Goal: Task Accomplishment & Management: Complete application form

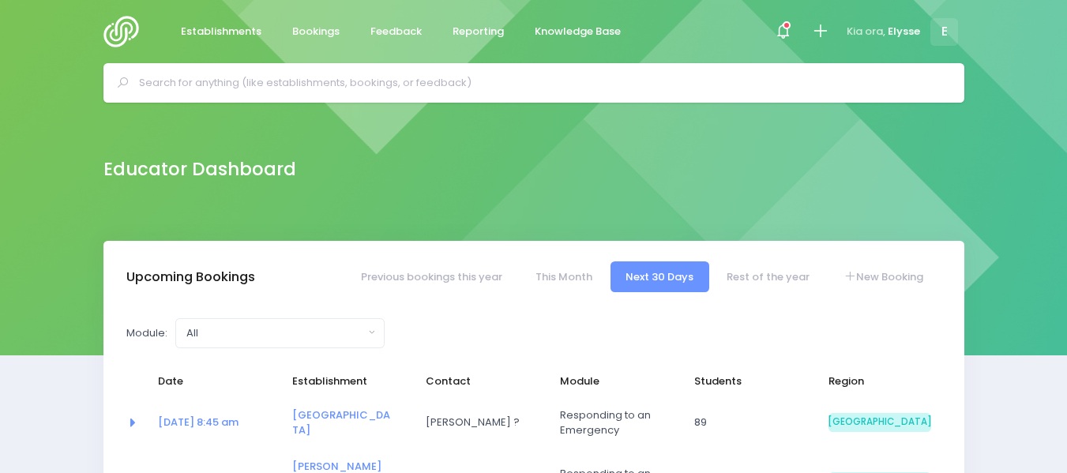
select select "5"
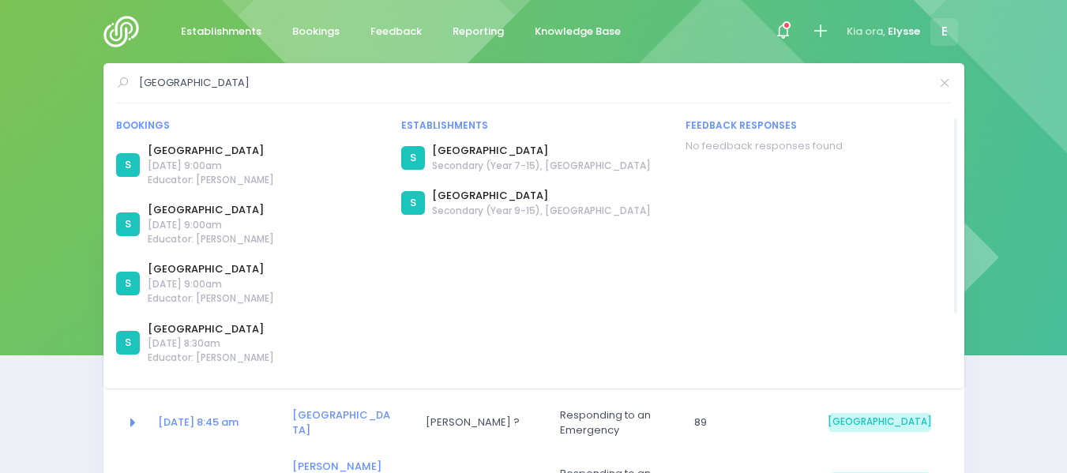
type input "darfield high school"
click at [512, 166] on span "Secondary (Year 7-15), Darfield" at bounding box center [541, 166] width 219 height 14
click at [460, 149] on link "Darfield High School" at bounding box center [541, 151] width 219 height 16
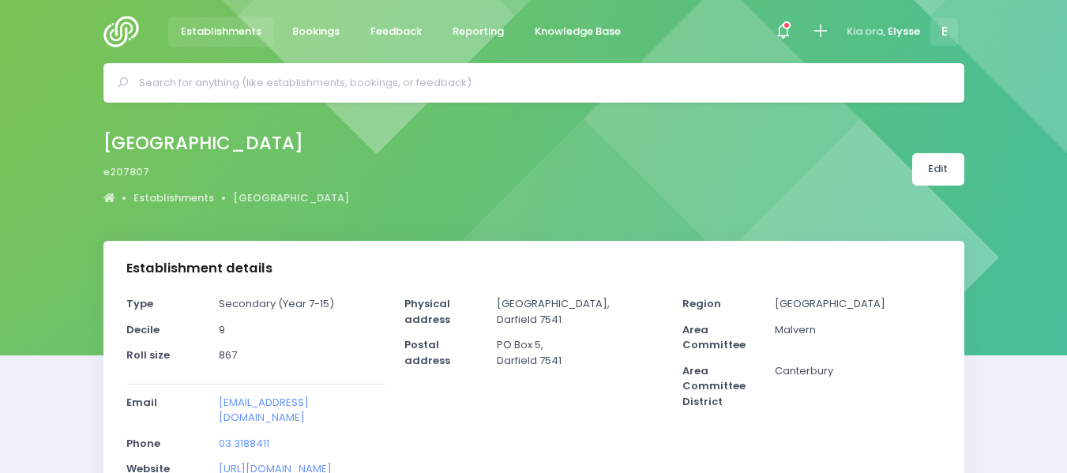
select select "5"
click at [232, 36] on span "Establishments" at bounding box center [221, 32] width 81 height 16
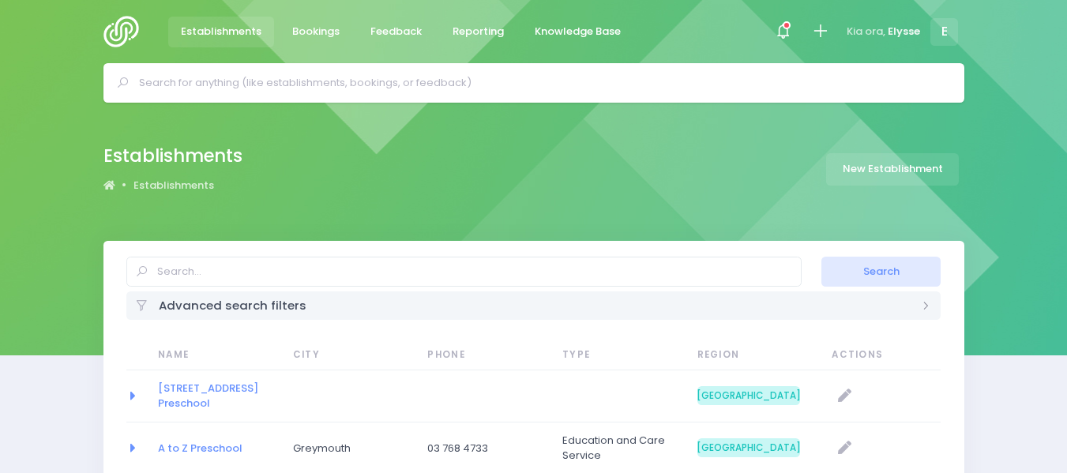
select select "20"
click at [903, 172] on link "New Establishment" at bounding box center [892, 169] width 133 height 32
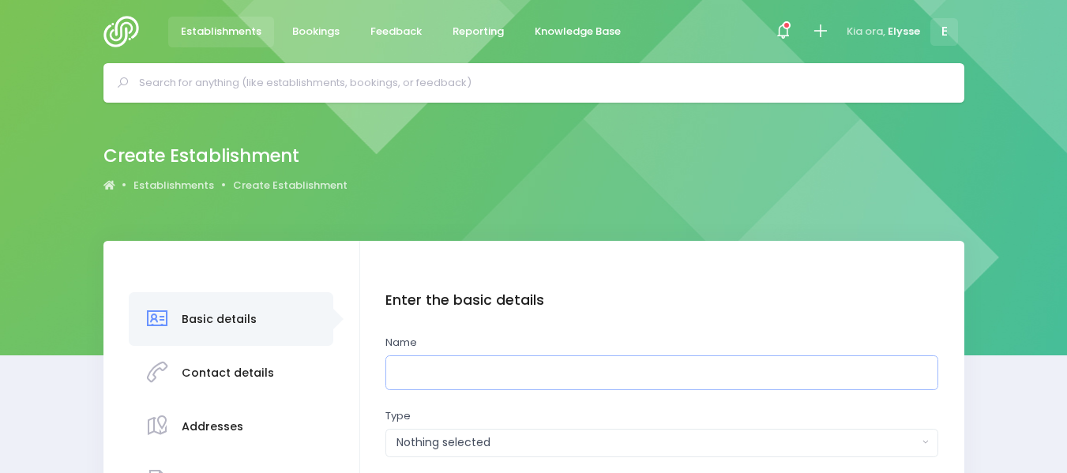
click at [472, 374] on input "text" at bounding box center [661, 373] width 553 height 36
type input "e"
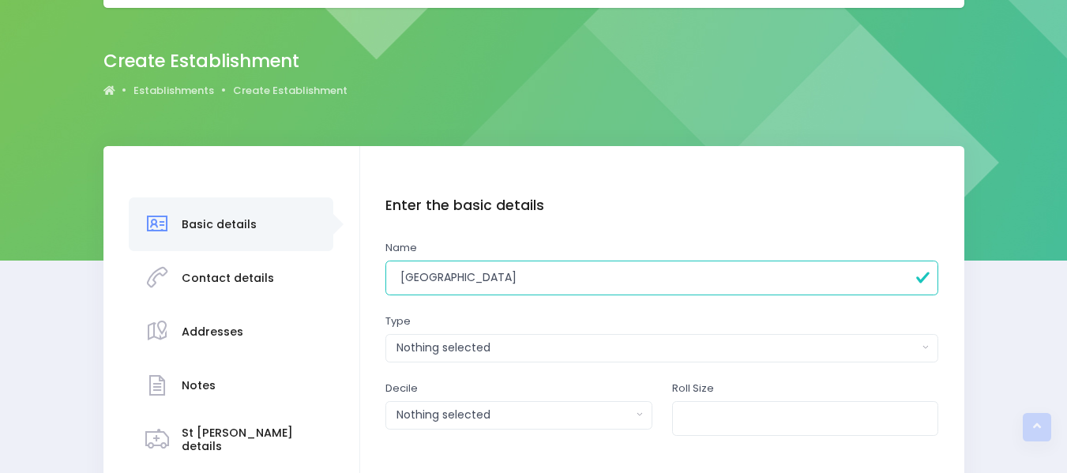
scroll to position [96, 0]
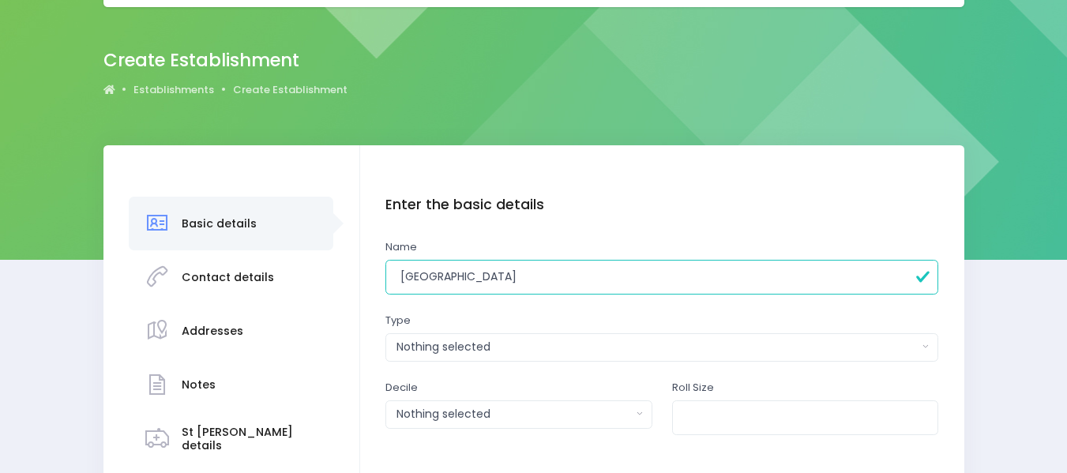
type input "Darfield High School"
click at [535, 349] on div "Nothing selected" at bounding box center [656, 347] width 521 height 17
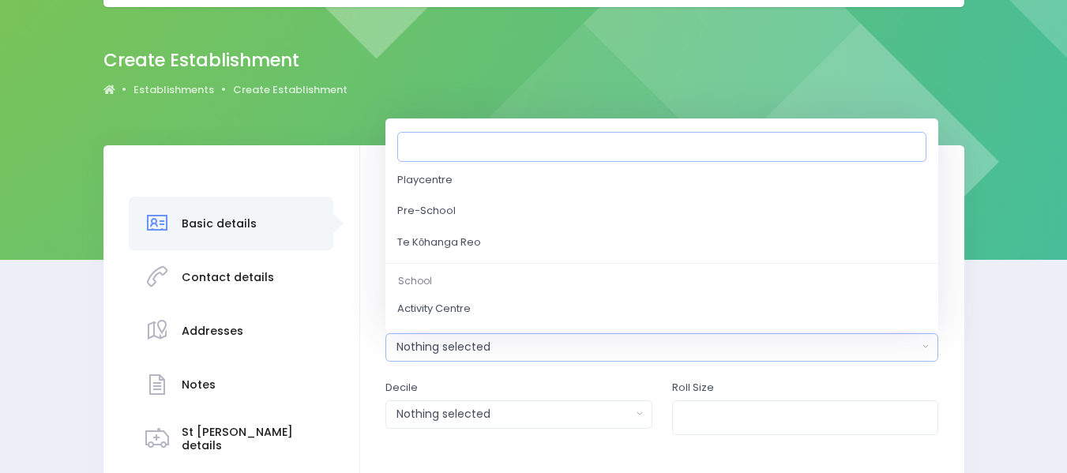
scroll to position [218, 0]
click at [516, 96] on div "Create Establishment Establishments Create Establishment" at bounding box center [534, 74] width 900 height 58
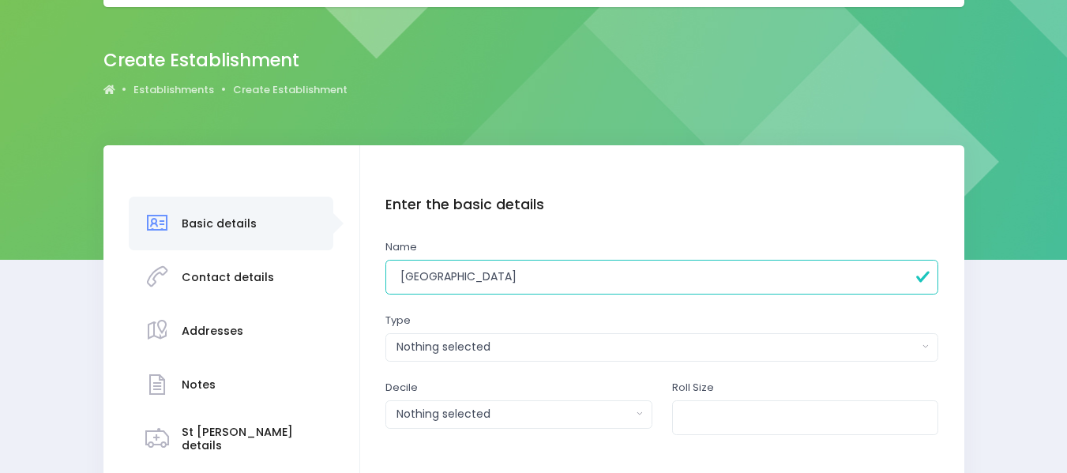
scroll to position [0, 0]
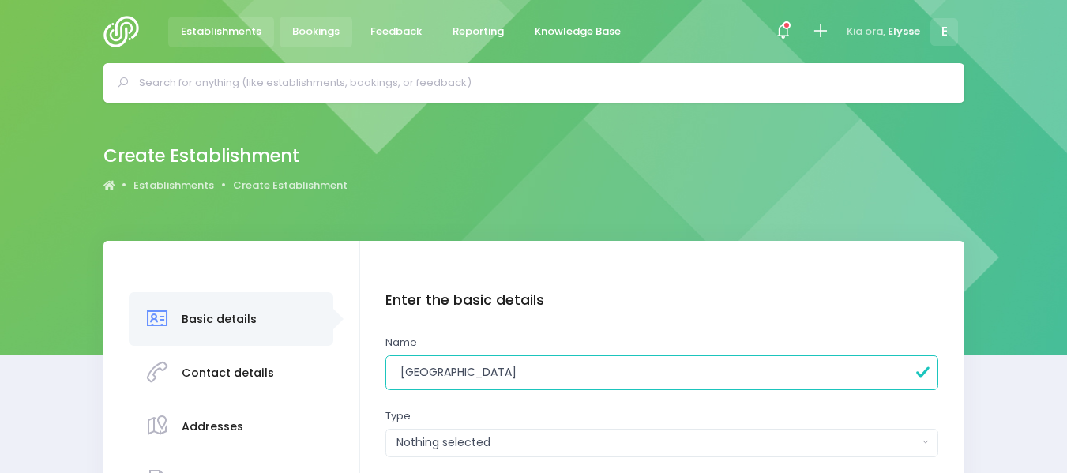
click at [307, 24] on span "Bookings" at bounding box center [315, 32] width 47 height 16
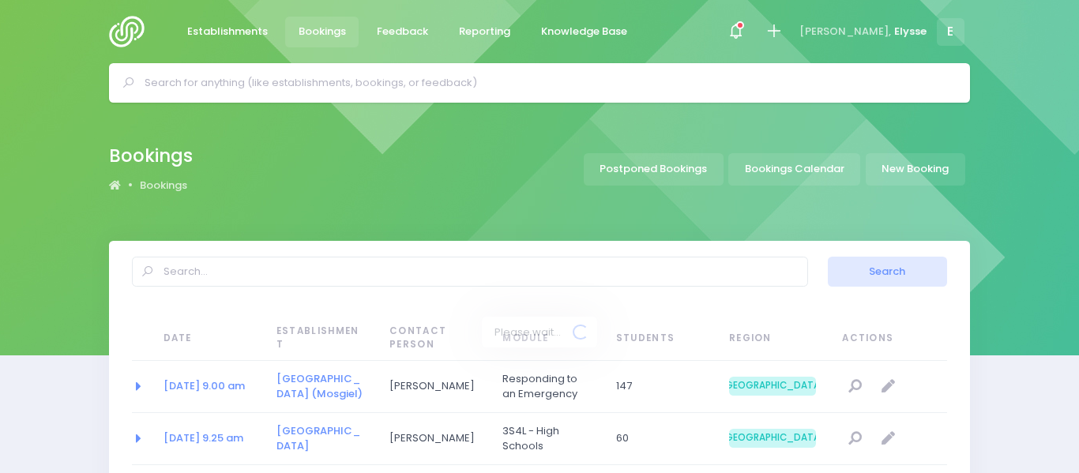
select select "20"
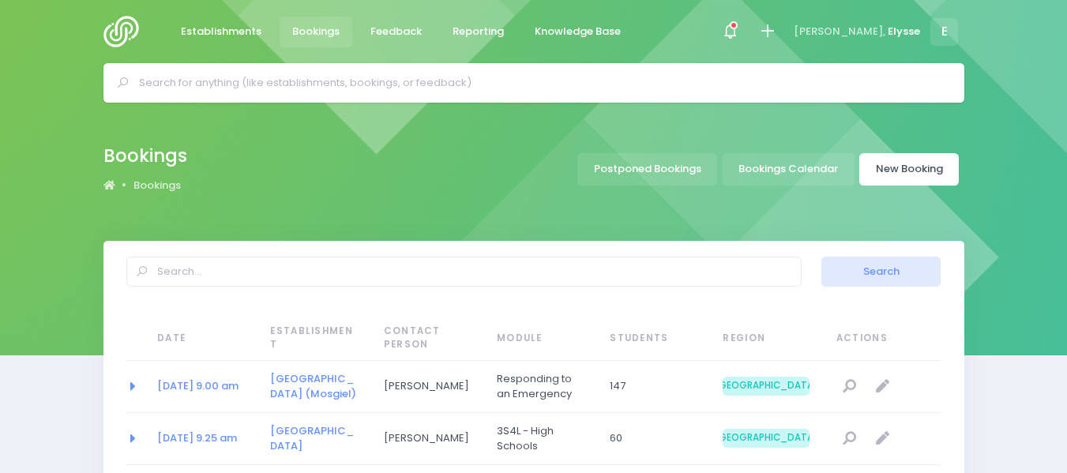
click at [902, 163] on link "New Booking" at bounding box center [908, 169] width 99 height 32
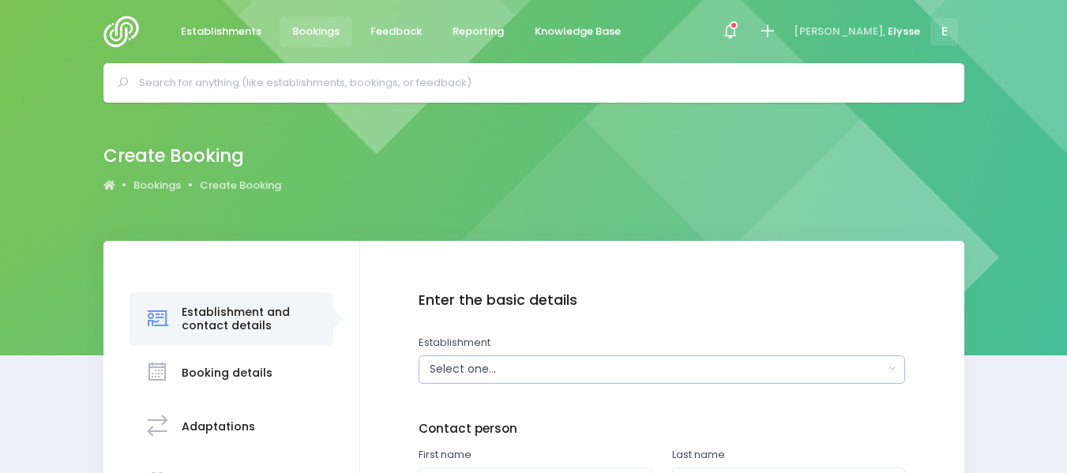
click at [502, 370] on div "Select one..." at bounding box center [657, 369] width 455 height 17
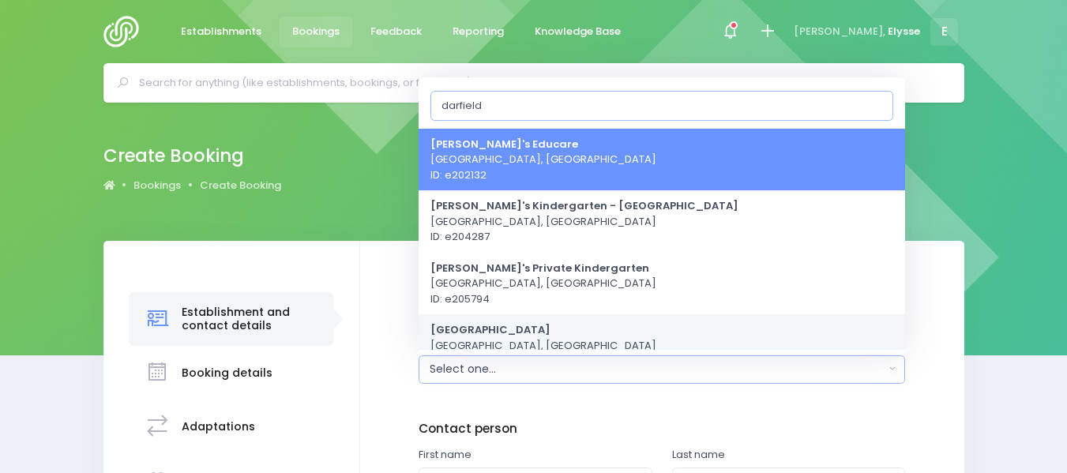
type input "darfield"
click at [520, 327] on strong "Darfield High School" at bounding box center [490, 329] width 120 height 15
select select "207807"
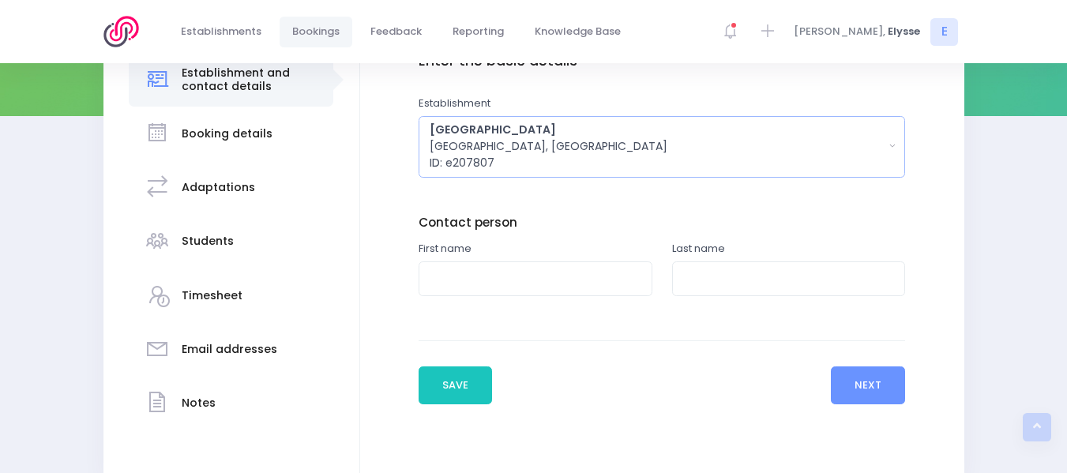
scroll to position [319, 0]
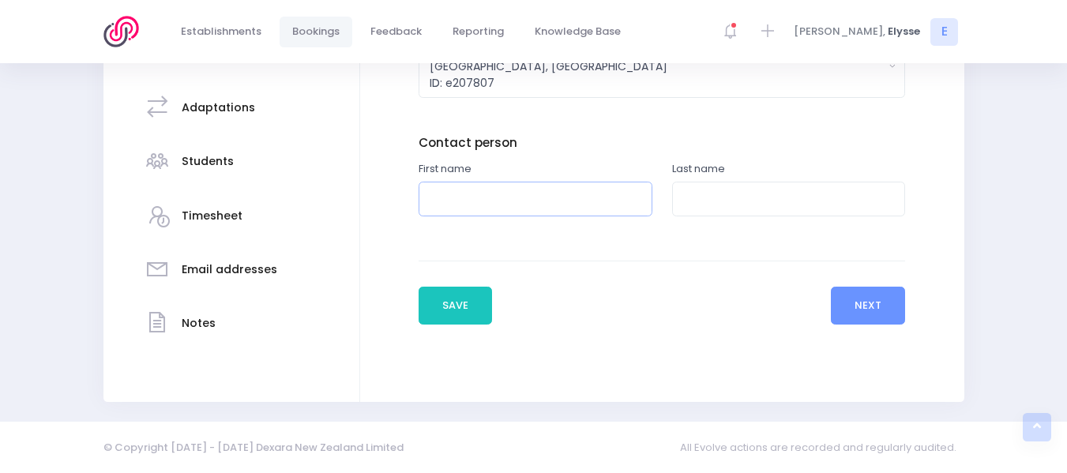
click at [490, 201] on input "text" at bounding box center [535, 200] width 234 height 36
type input "Nicole"
click at [724, 205] on input "text" at bounding box center [789, 200] width 234 height 36
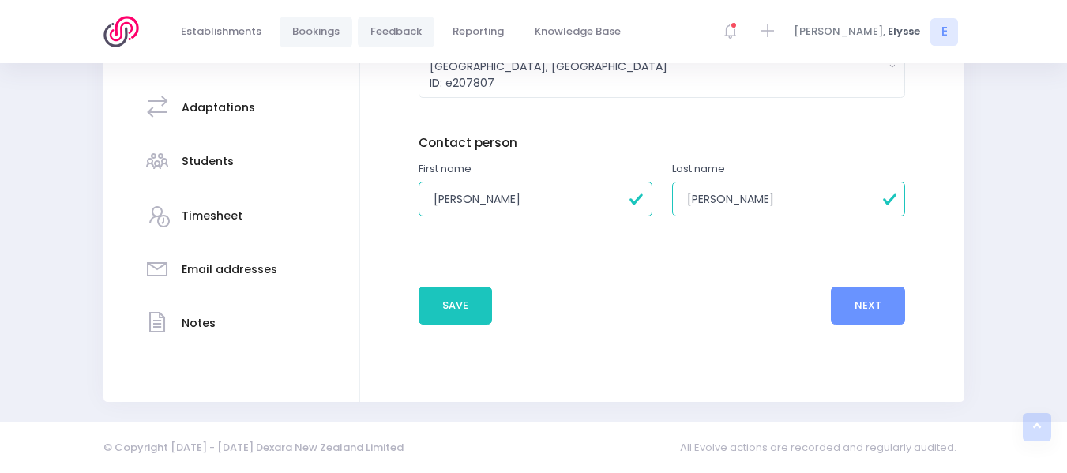
type input "Reardon"
click at [850, 296] on button "Next" at bounding box center [868, 306] width 75 height 38
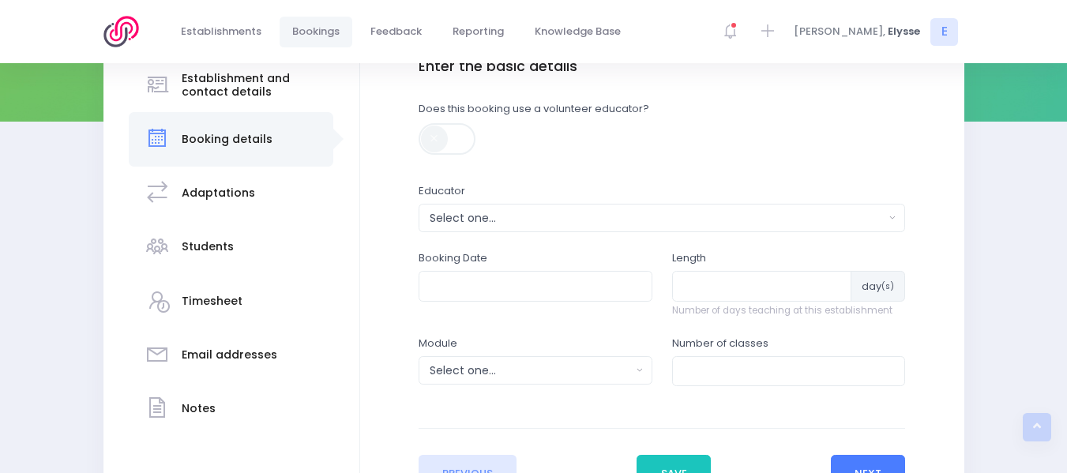
scroll to position [246, 0]
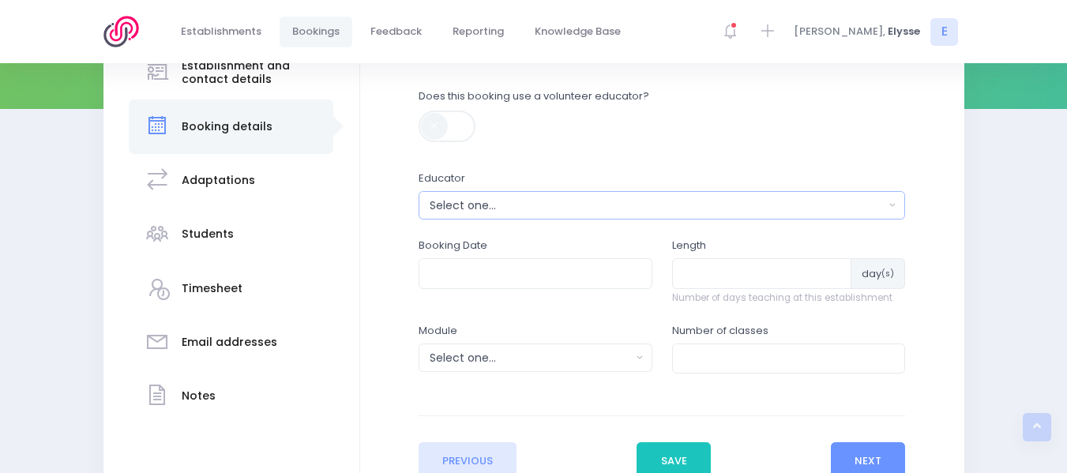
click at [505, 212] on div "Select one..." at bounding box center [657, 205] width 455 height 17
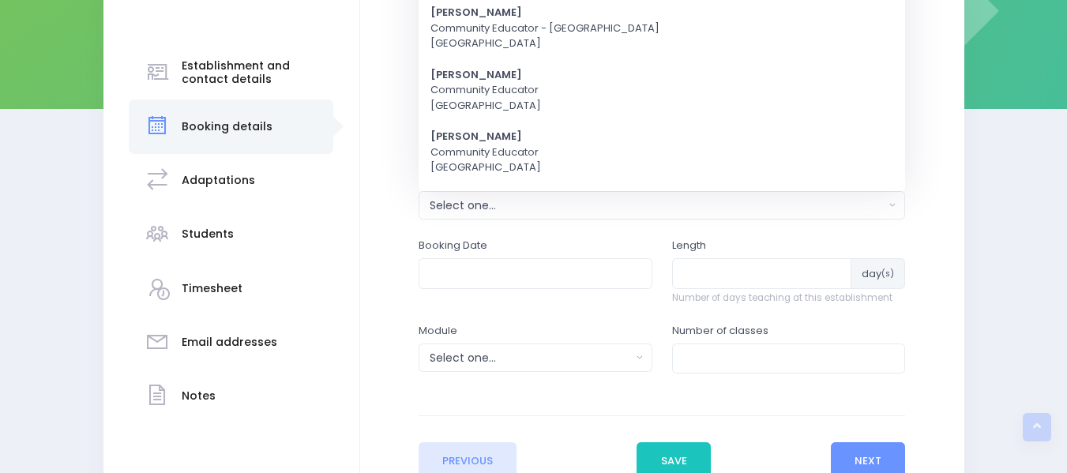
scroll to position [0, 0]
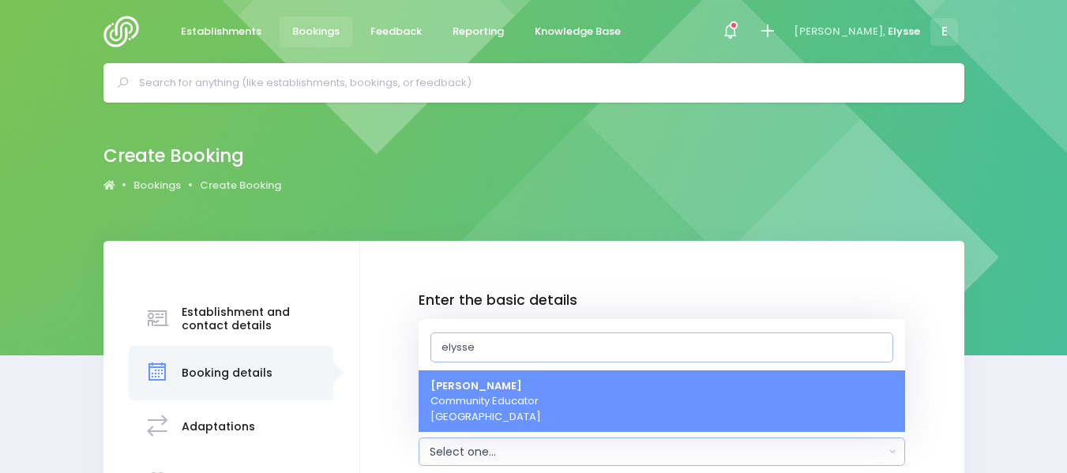
type input "elysse"
click at [485, 387] on strong "[PERSON_NAME]" at bounding box center [476, 385] width 92 height 15
select select "319874"
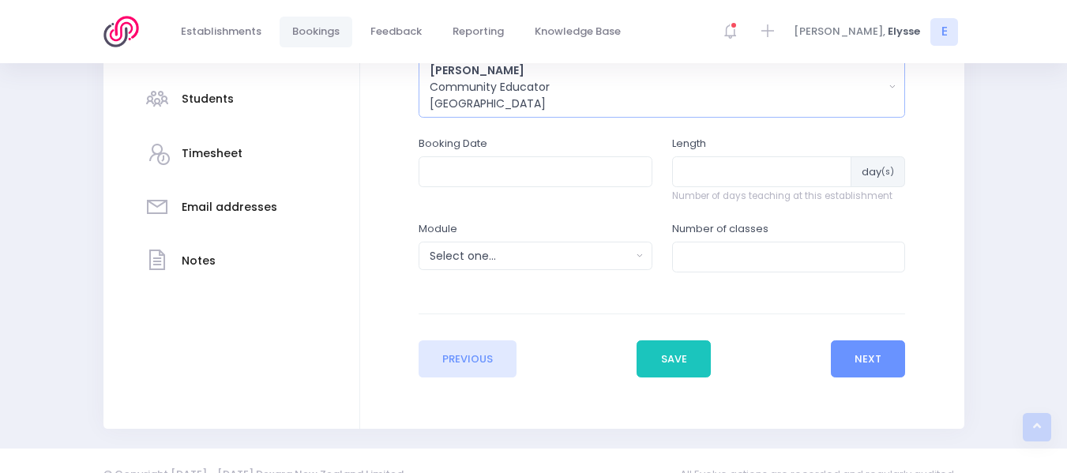
scroll to position [382, 0]
click at [463, 167] on input "text" at bounding box center [535, 171] width 234 height 30
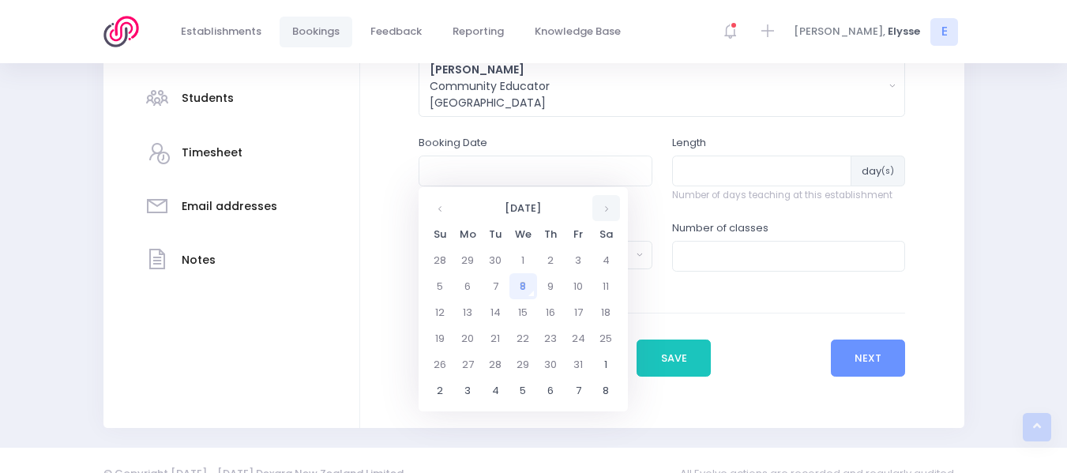
click at [602, 214] on th at bounding box center [606, 208] width 28 height 26
click at [521, 260] on td "3" at bounding box center [523, 260] width 28 height 26
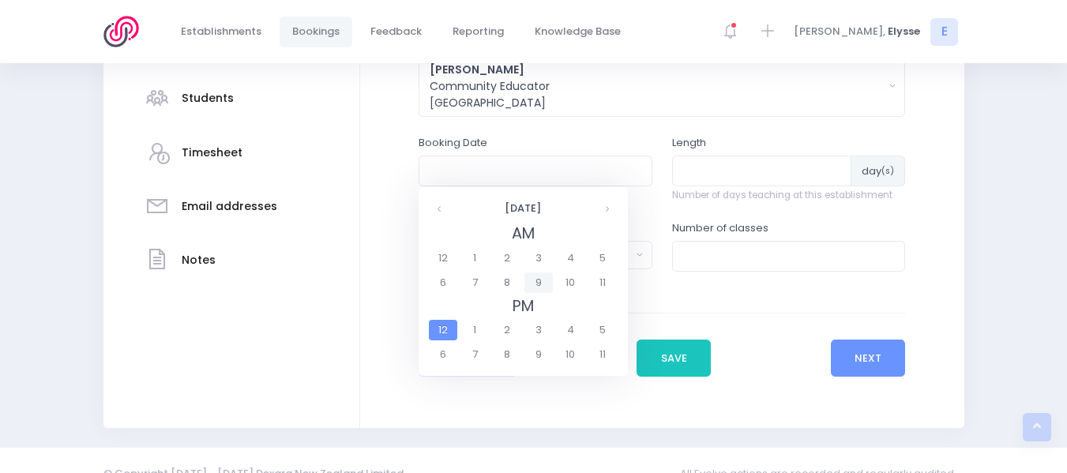
click at [531, 283] on span "9" at bounding box center [538, 282] width 28 height 21
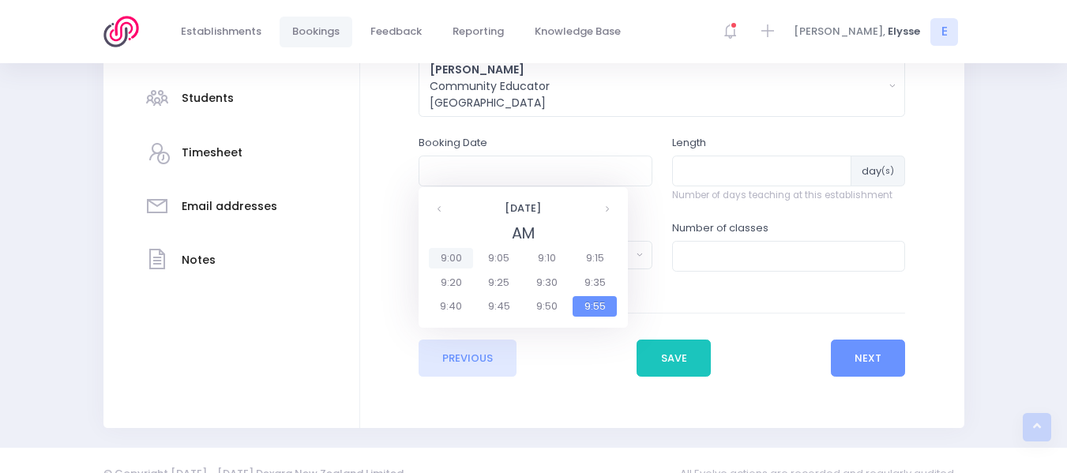
click at [450, 254] on span "9:00" at bounding box center [451, 258] width 44 height 21
type input "03/12/2025 09:00 AM"
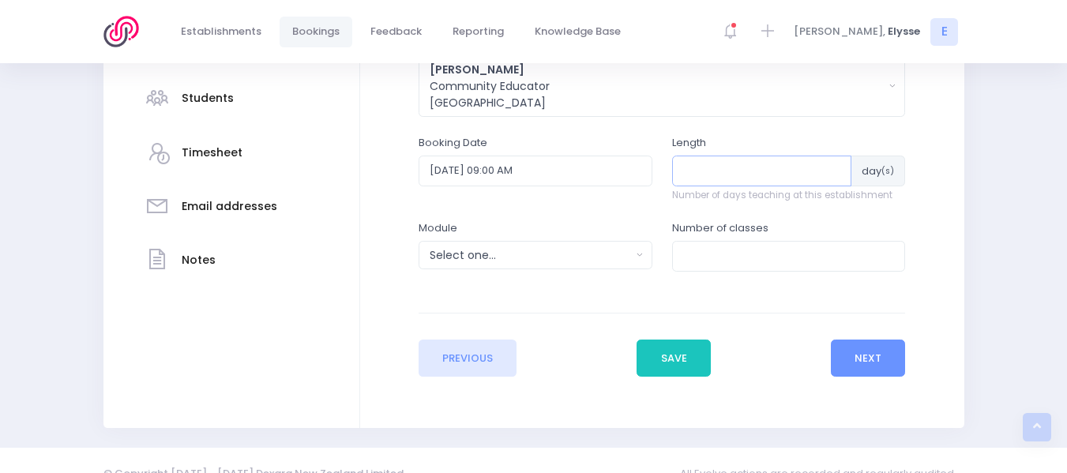
click at [706, 174] on input "number" at bounding box center [762, 171] width 180 height 30
type input "2"
click at [649, 257] on button "Select one..." at bounding box center [535, 255] width 234 height 28
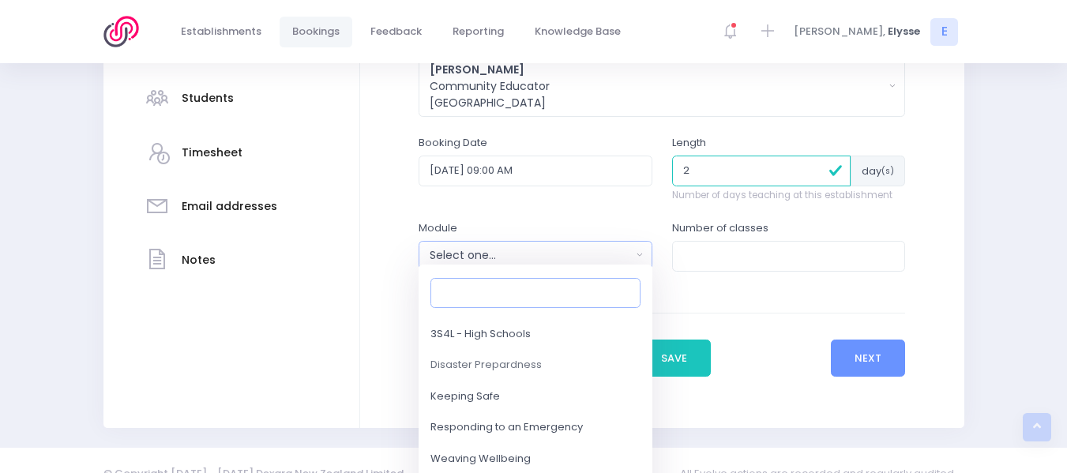
scroll to position [148, 0]
click at [491, 419] on span "Responding to an Emergency" at bounding box center [506, 427] width 152 height 16
select select "Responding to an Emergency"
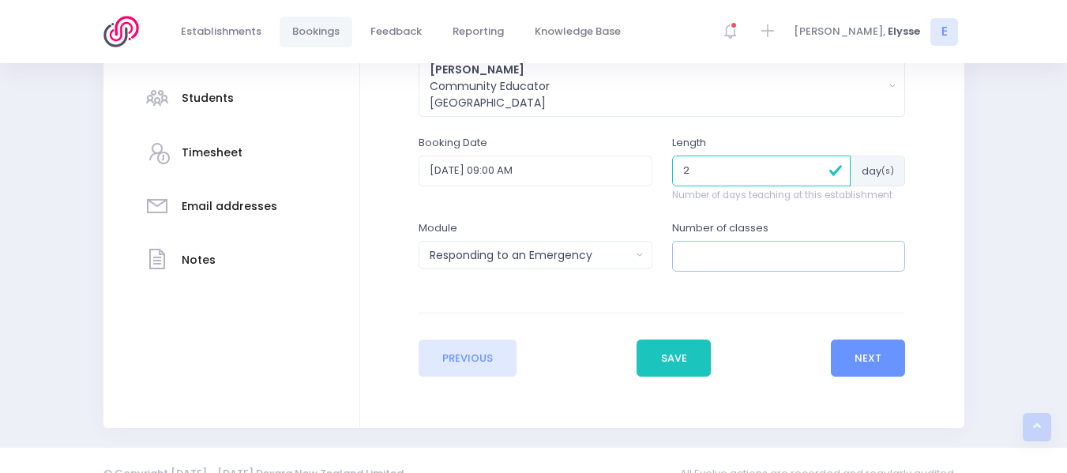
click at [731, 253] on input "number" at bounding box center [789, 256] width 234 height 30
type input "11"
click at [866, 361] on button "Next" at bounding box center [868, 359] width 75 height 38
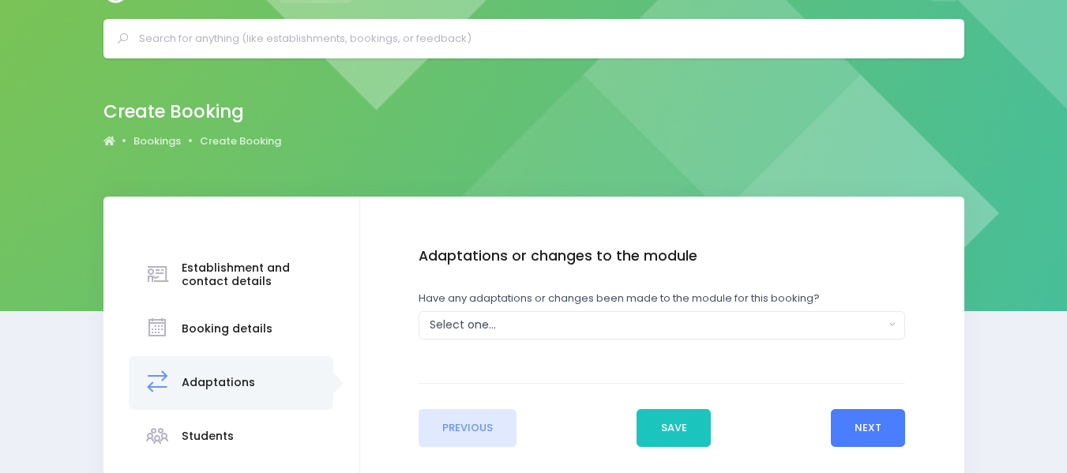
scroll to position [0, 0]
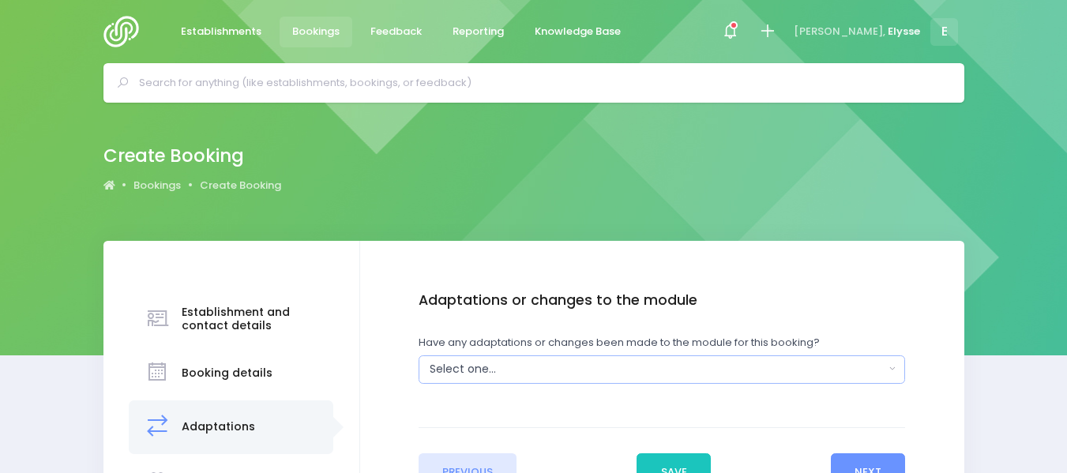
click at [563, 381] on button "Select one..." at bounding box center [661, 369] width 486 height 28
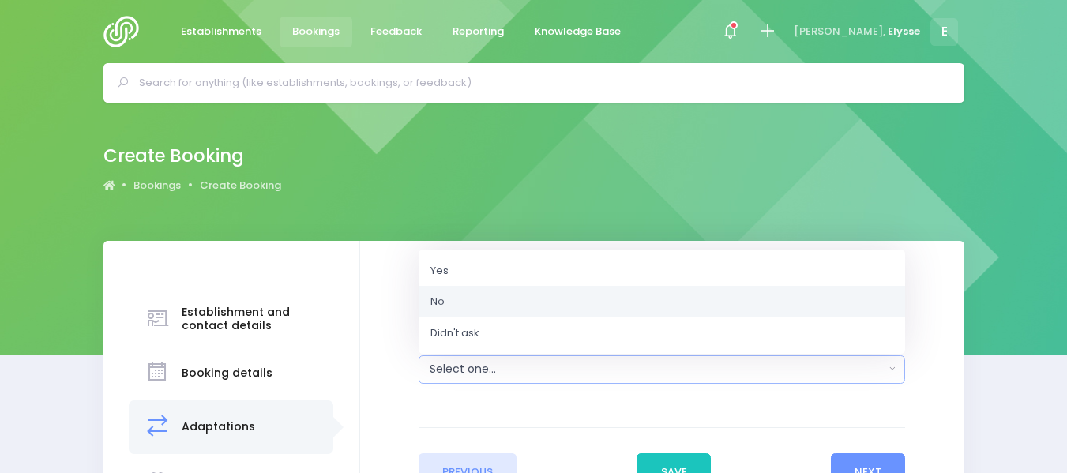
click at [456, 298] on link "No" at bounding box center [661, 302] width 486 height 32
select select "No"
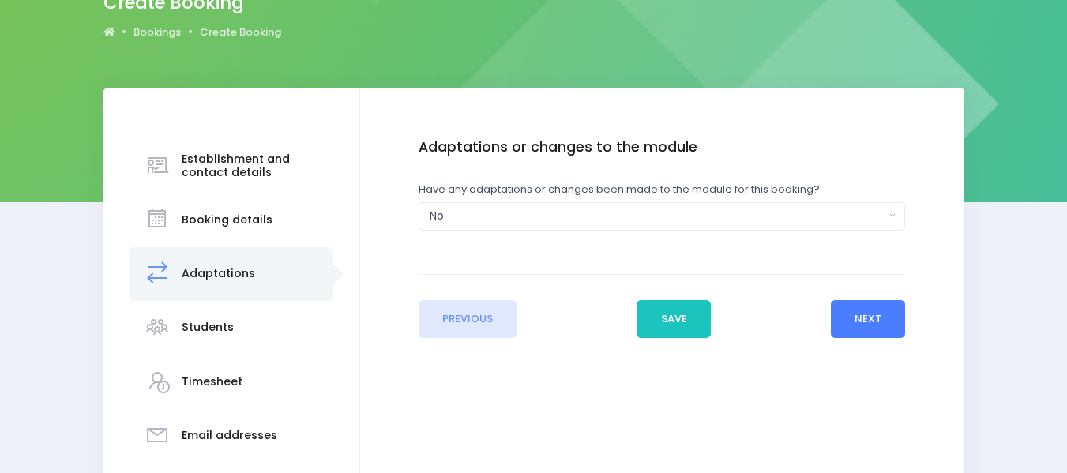
click at [864, 328] on button "Next" at bounding box center [868, 319] width 75 height 38
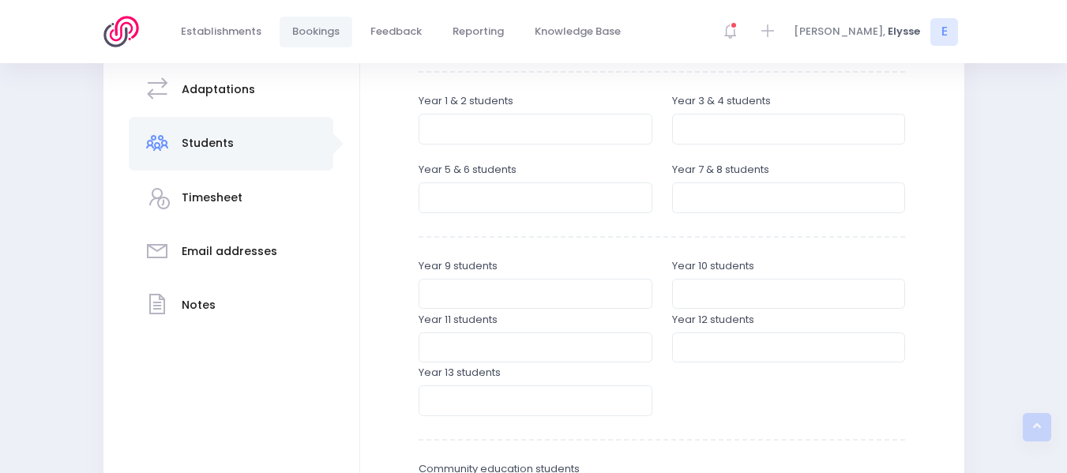
scroll to position [343, 0]
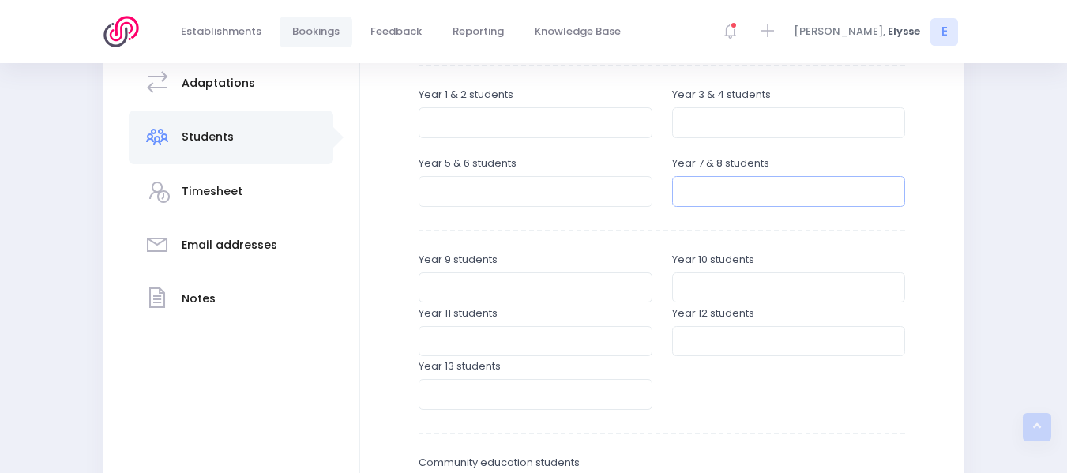
click at [731, 183] on input "number" at bounding box center [789, 191] width 234 height 30
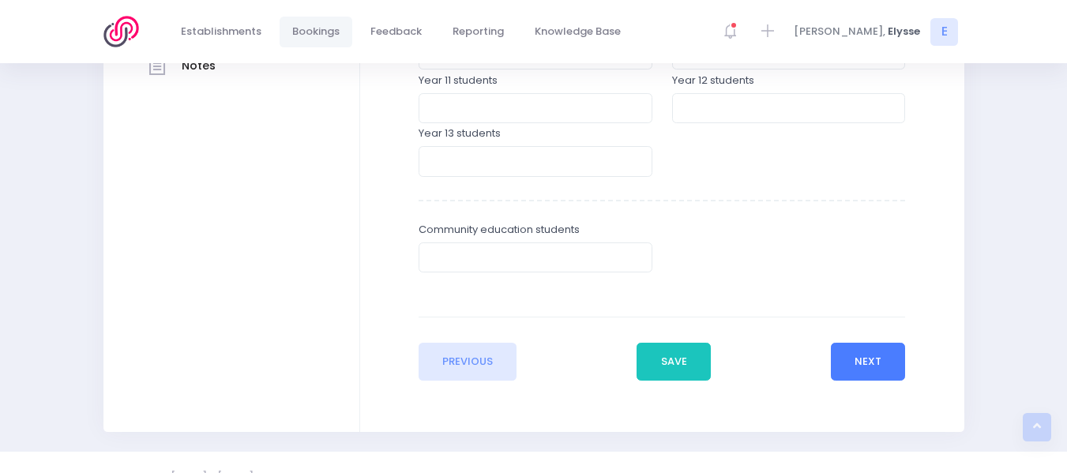
type input "274"
click at [854, 357] on button "Next" at bounding box center [868, 362] width 75 height 38
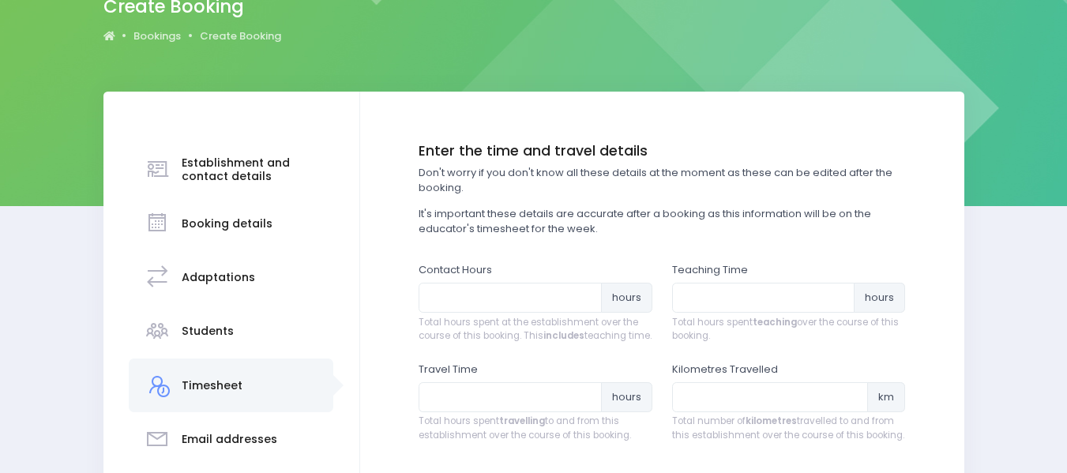
scroll to position [152, 0]
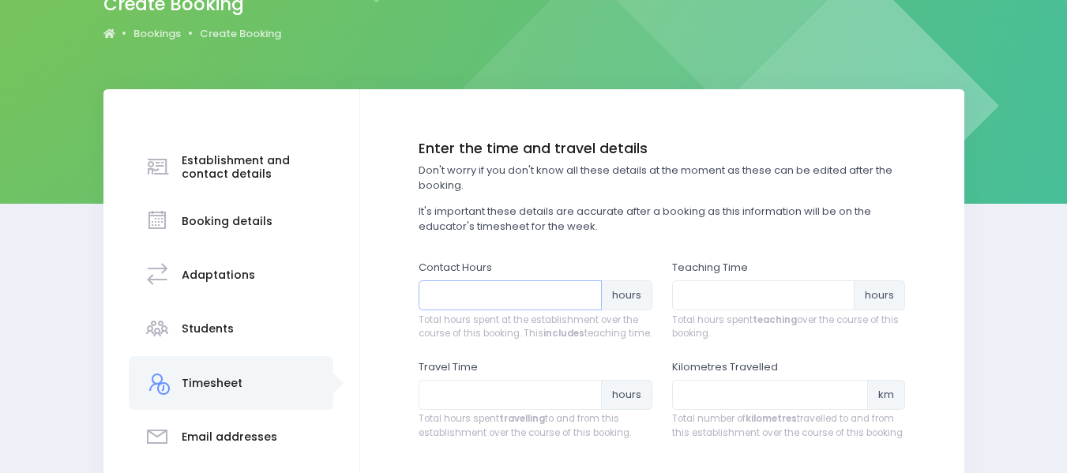
click at [498, 295] on input "number" at bounding box center [509, 295] width 183 height 30
type input "14"
click at [717, 293] on input "number" at bounding box center [763, 295] width 183 height 30
type input "10"
click at [469, 402] on input "number" at bounding box center [509, 395] width 183 height 30
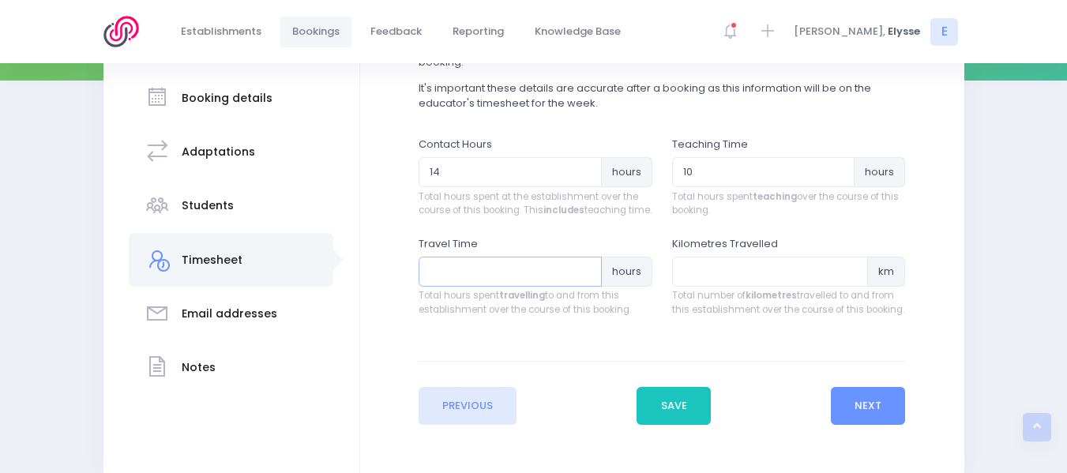
scroll to position [279, 0]
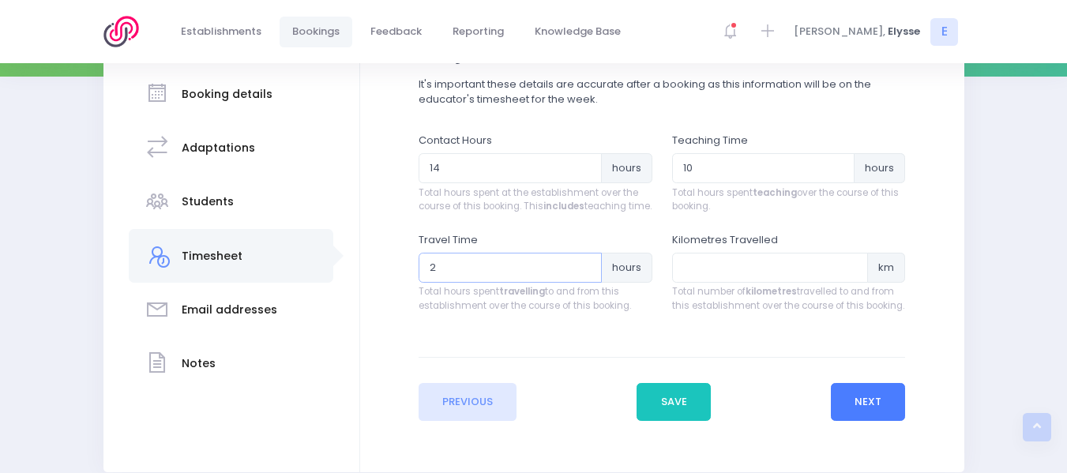
type input "2"
click at [867, 421] on button "Next" at bounding box center [868, 402] width 75 height 38
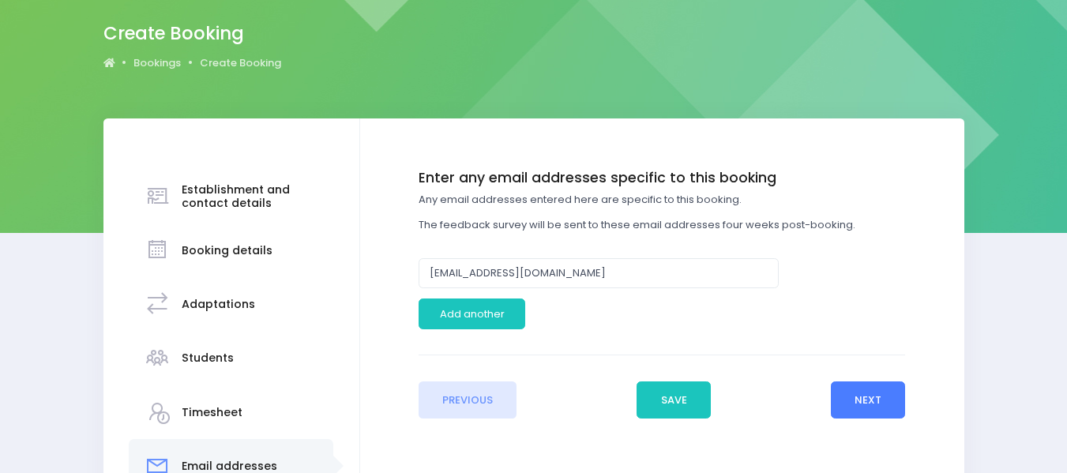
scroll to position [123, 0]
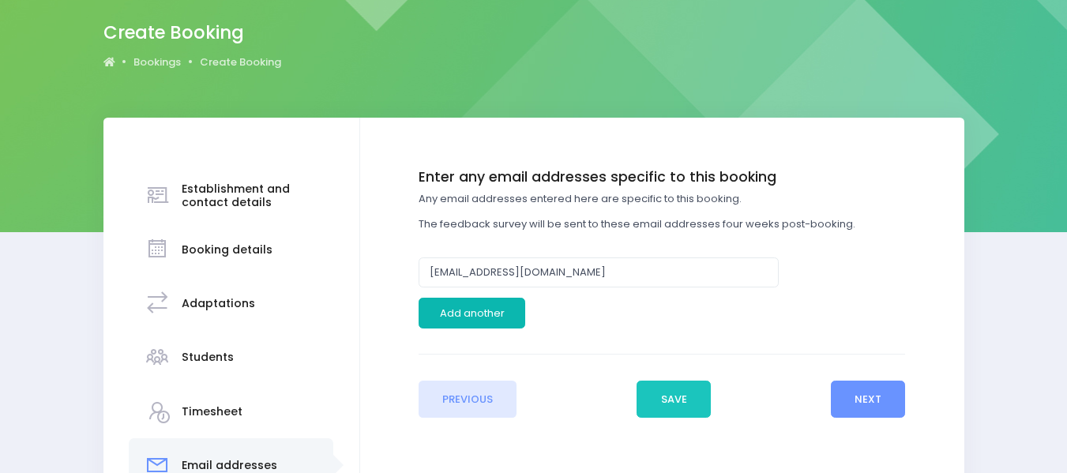
click at [482, 316] on button "Add another" at bounding box center [471, 313] width 107 height 30
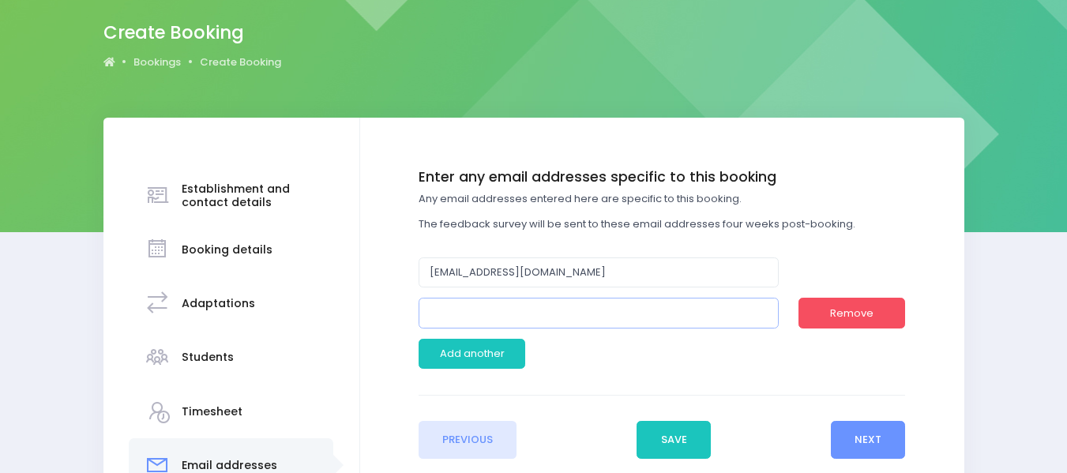
click at [446, 308] on input "email" at bounding box center [598, 313] width 360 height 30
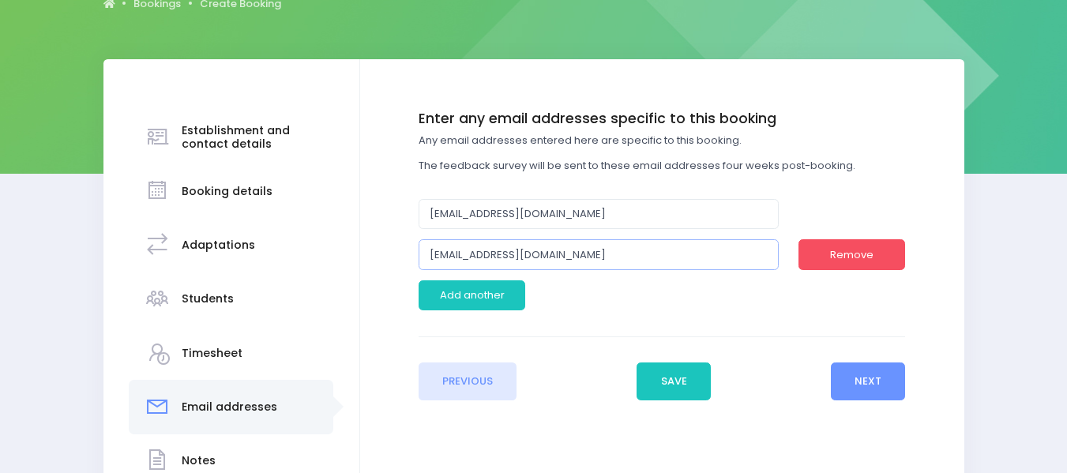
scroll to position [182, 0]
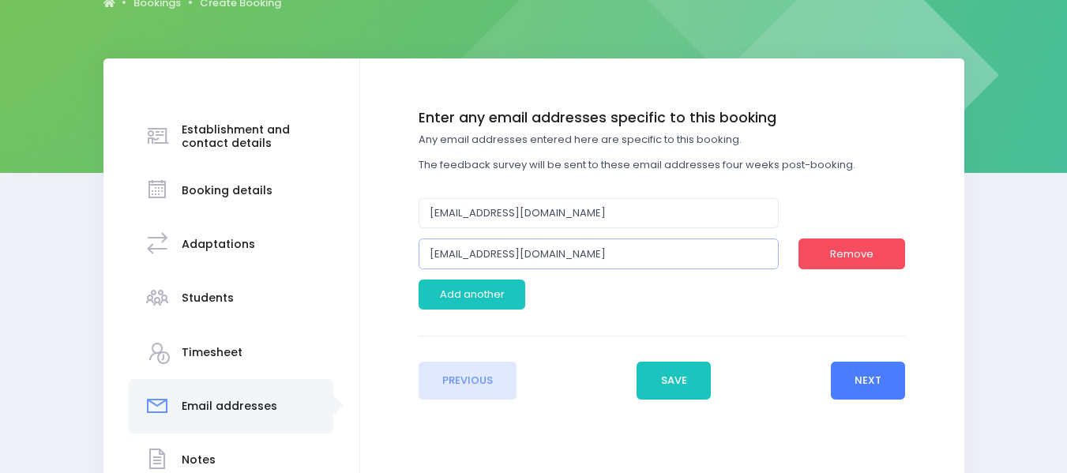
type input "nr@darfield.school.nz"
click at [873, 371] on button "Next" at bounding box center [868, 381] width 75 height 38
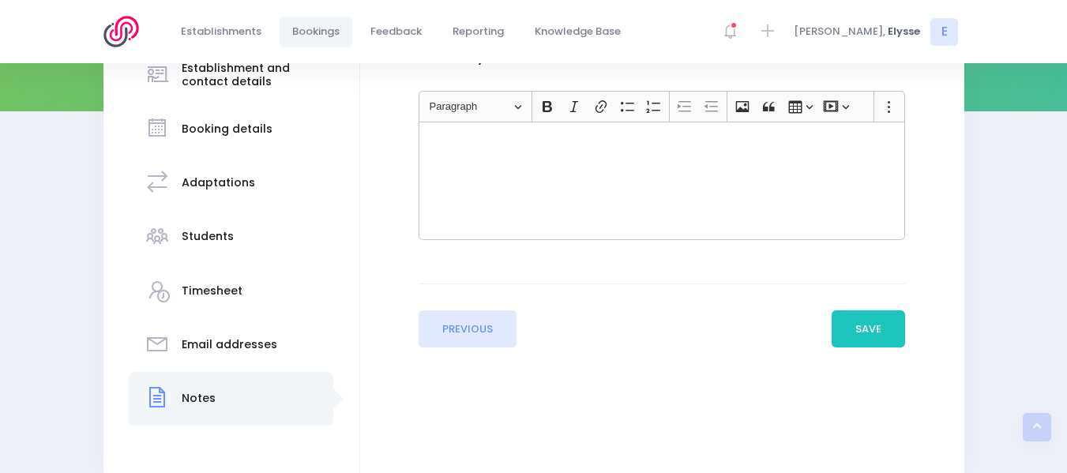
scroll to position [245, 0]
click at [862, 338] on button "Save" at bounding box center [868, 329] width 74 height 38
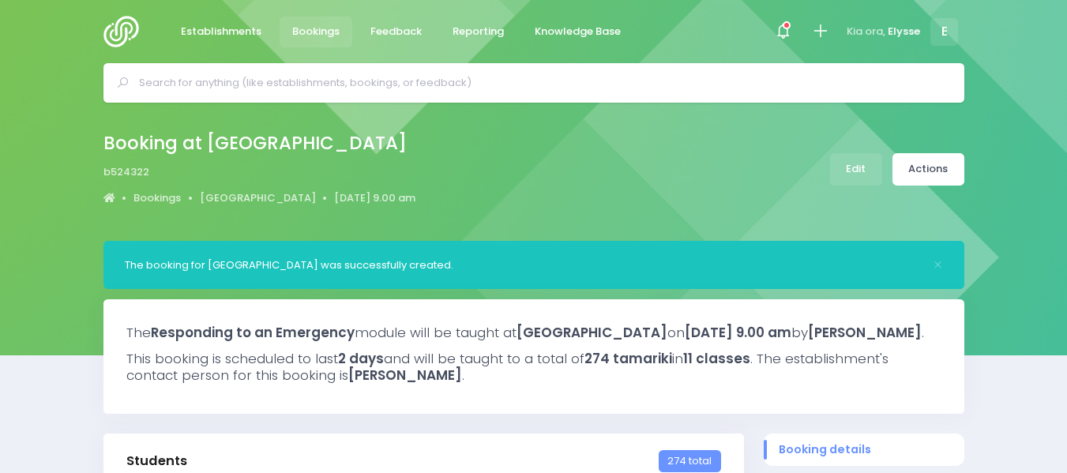
select select "5"
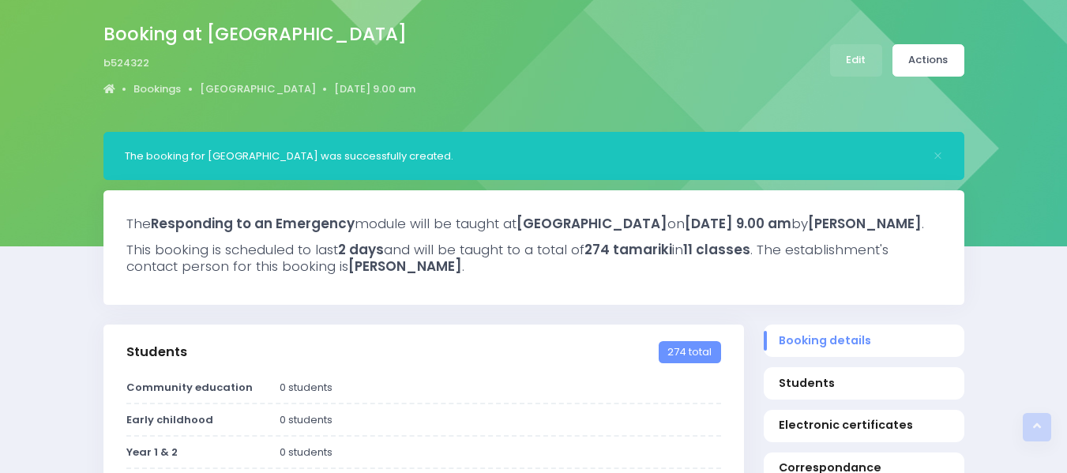
scroll to position [108, 0]
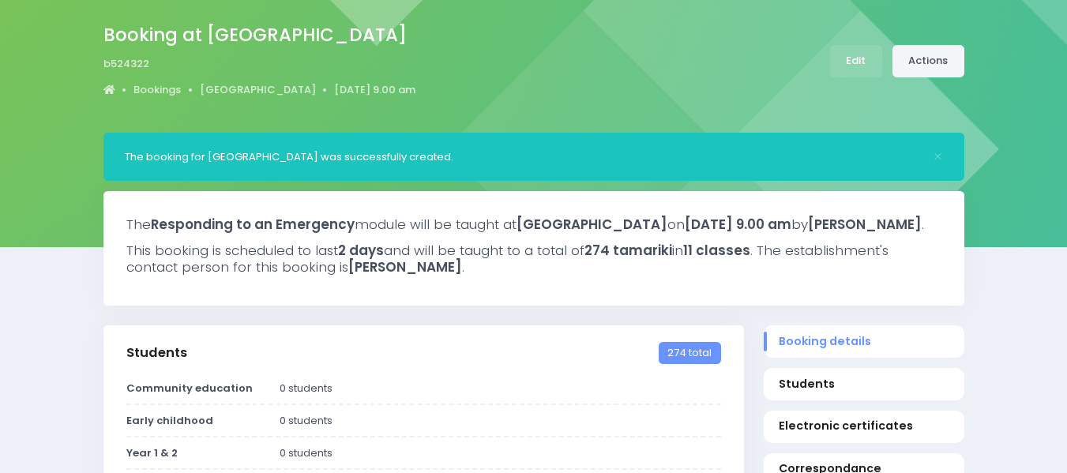
click at [938, 60] on link "Actions" at bounding box center [928, 61] width 72 height 32
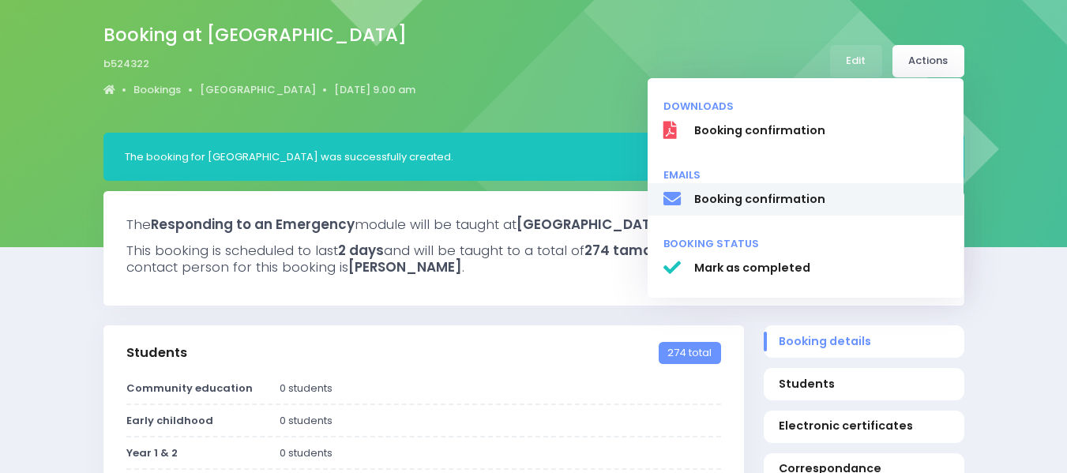
click at [785, 197] on span "Booking confirmation" at bounding box center [820, 199] width 254 height 17
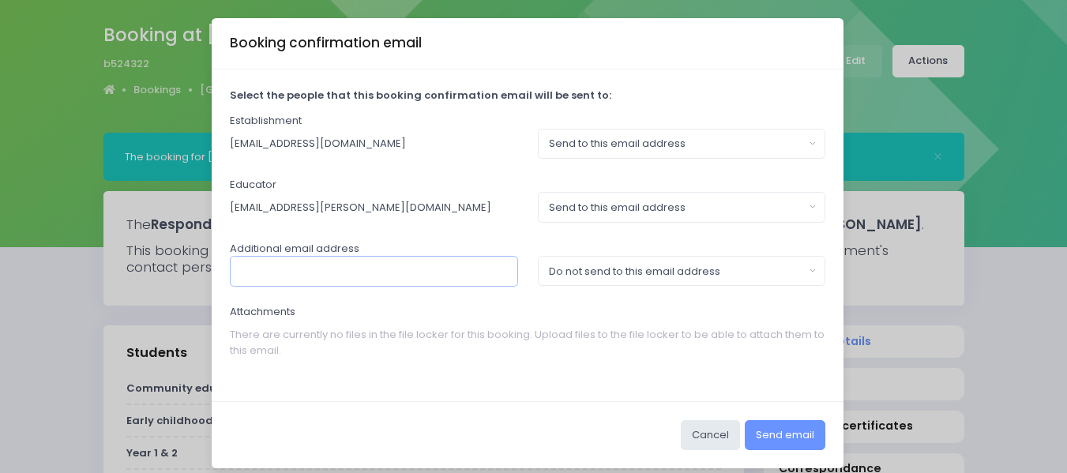
click at [366, 279] on input "text" at bounding box center [374, 271] width 288 height 30
type input "[EMAIL_ADDRESS][DOMAIN_NAME]"
click at [801, 276] on button "Do not send to this email address" at bounding box center [682, 271] width 288 height 30
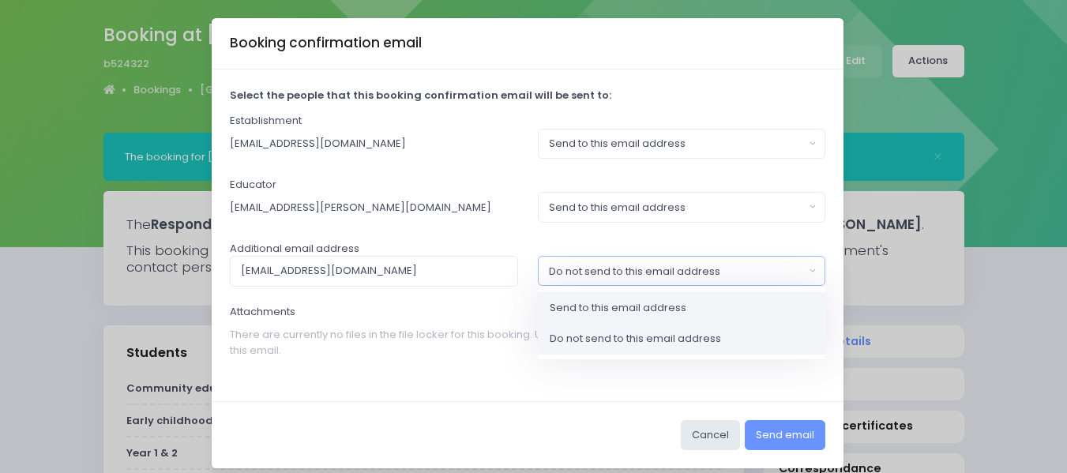
click at [678, 302] on span "Send to this email address" at bounding box center [618, 308] width 137 height 16
select select "send"
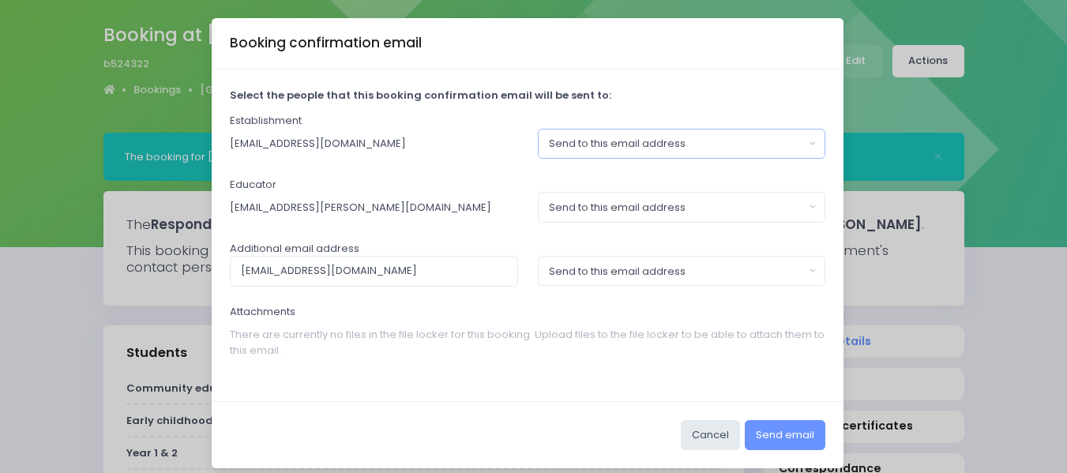
click at [806, 144] on button "Send to this email address" at bounding box center [682, 144] width 288 height 30
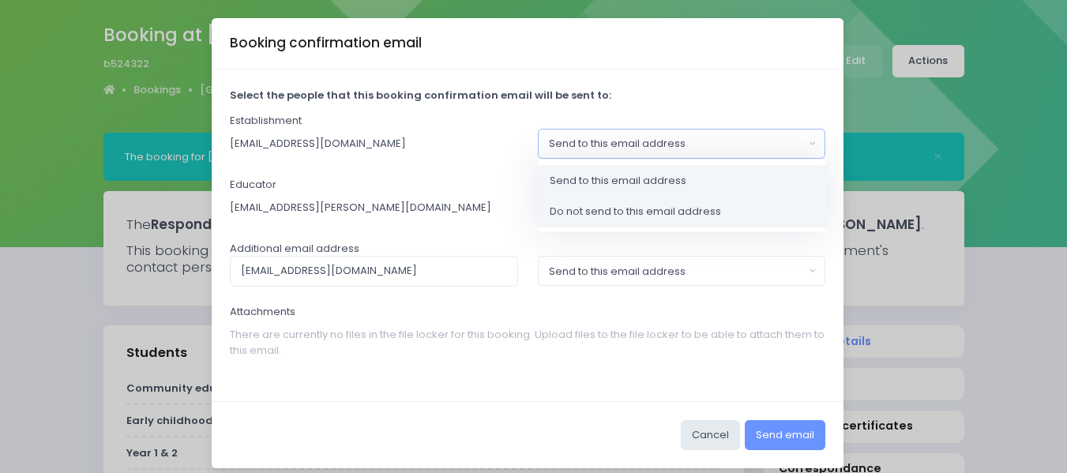
click at [679, 205] on span "Do not send to this email address" at bounding box center [635, 212] width 171 height 16
select select "no_email"
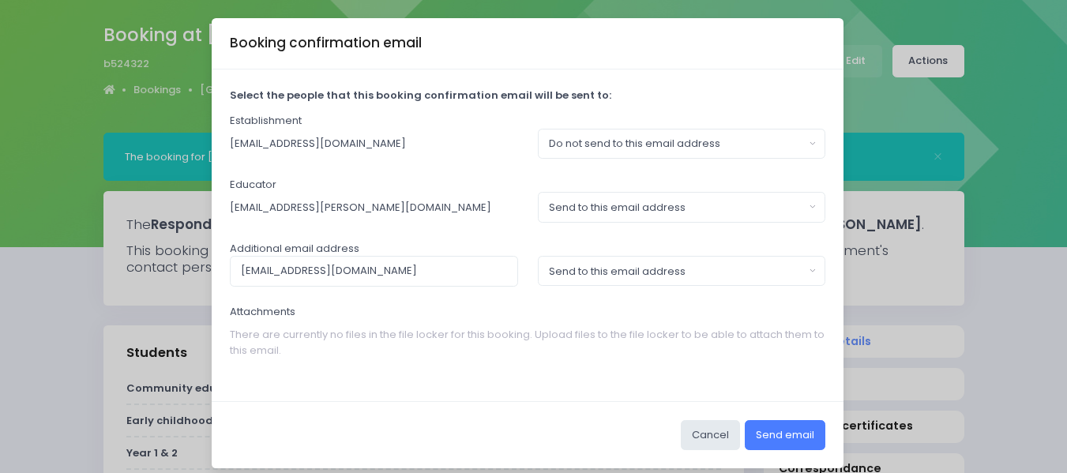
click at [784, 436] on button "Send email" at bounding box center [785, 435] width 81 height 30
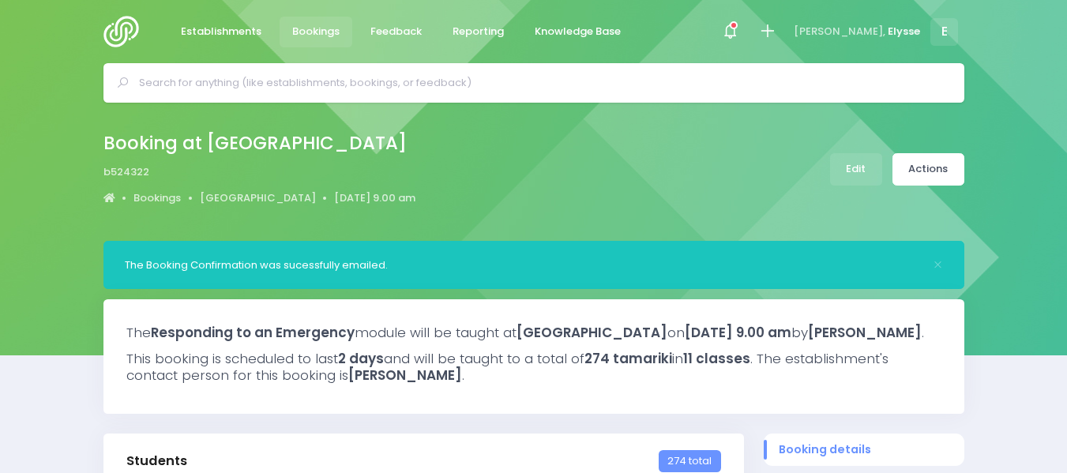
select select "5"
click at [144, 32] on img at bounding box center [125, 32] width 45 height 32
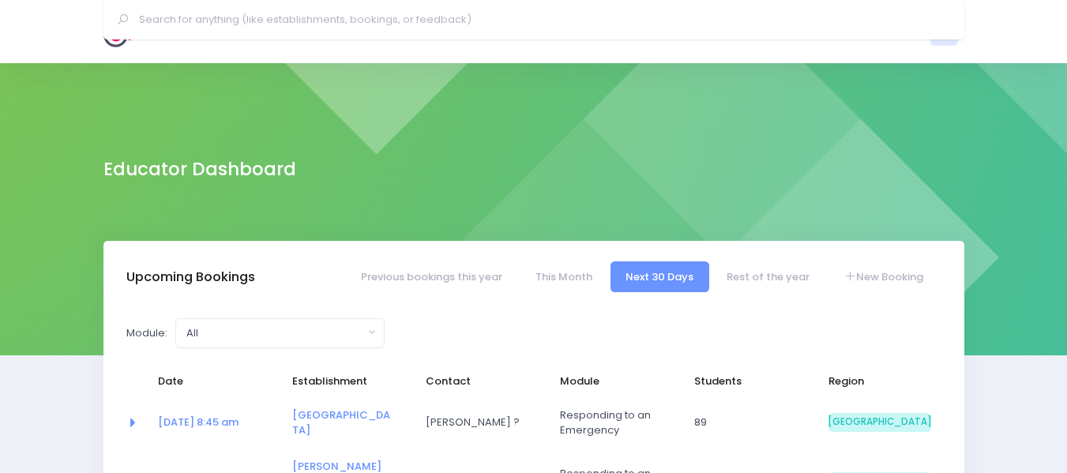
select select "5"
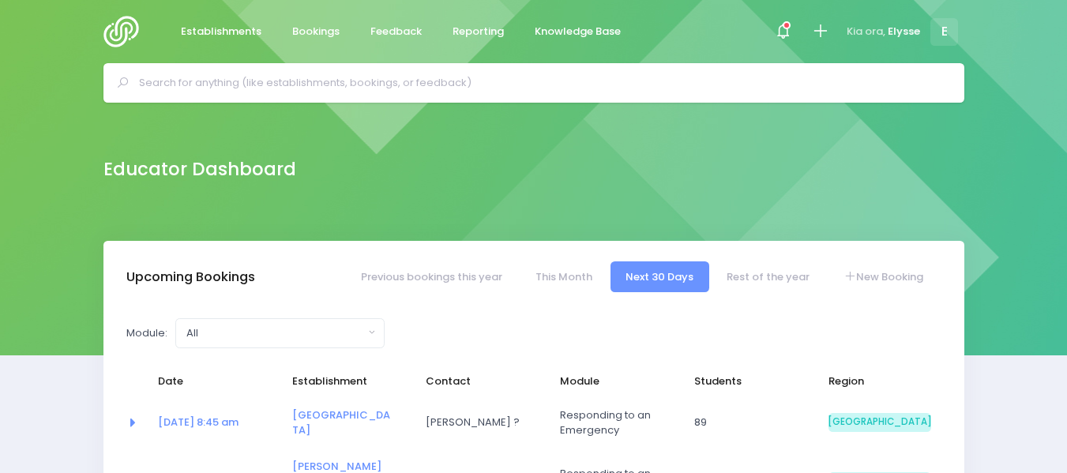
click at [350, 81] on input "text" at bounding box center [540, 83] width 803 height 24
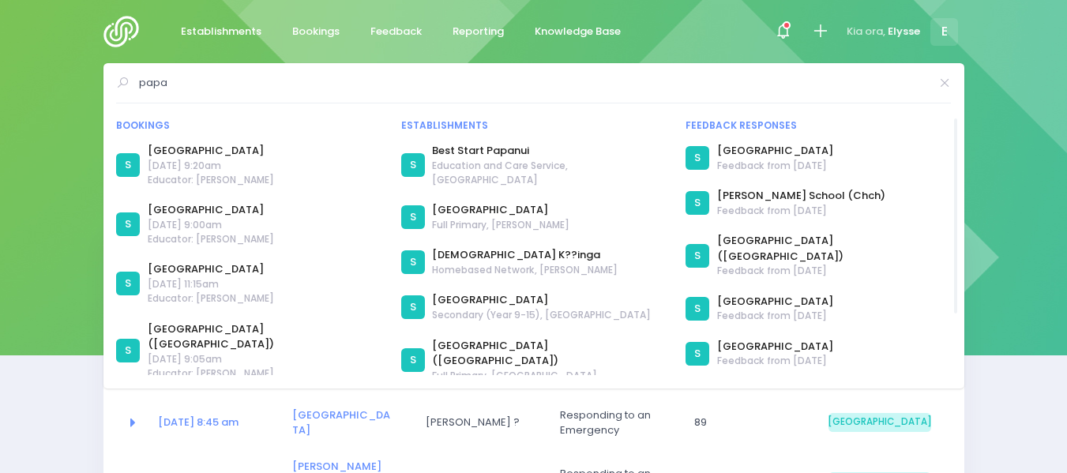
type input "papa"
click at [236, 175] on span "Educator: Elysse Renouf" at bounding box center [211, 180] width 126 height 14
click at [237, 152] on link "[GEOGRAPHIC_DATA]" at bounding box center [211, 151] width 126 height 16
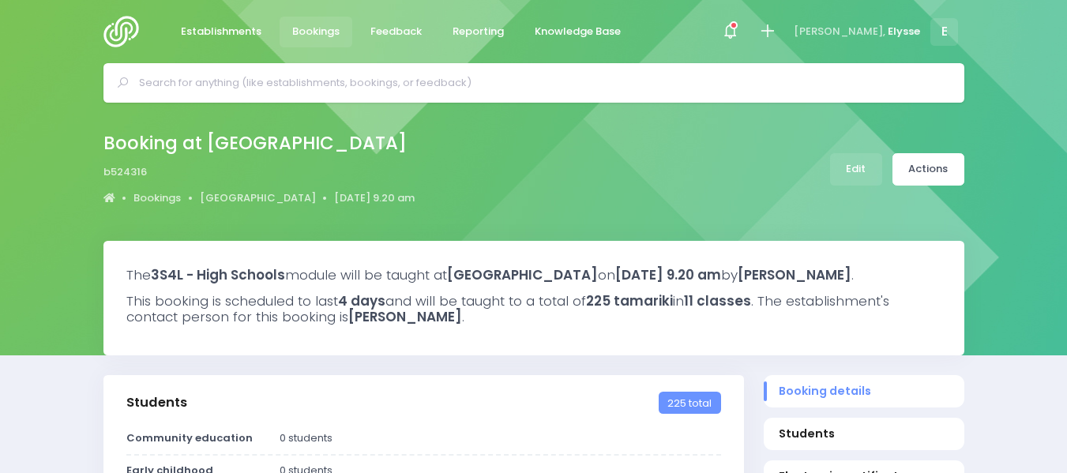
select select "5"
